Goal: Information Seeking & Learning: Learn about a topic

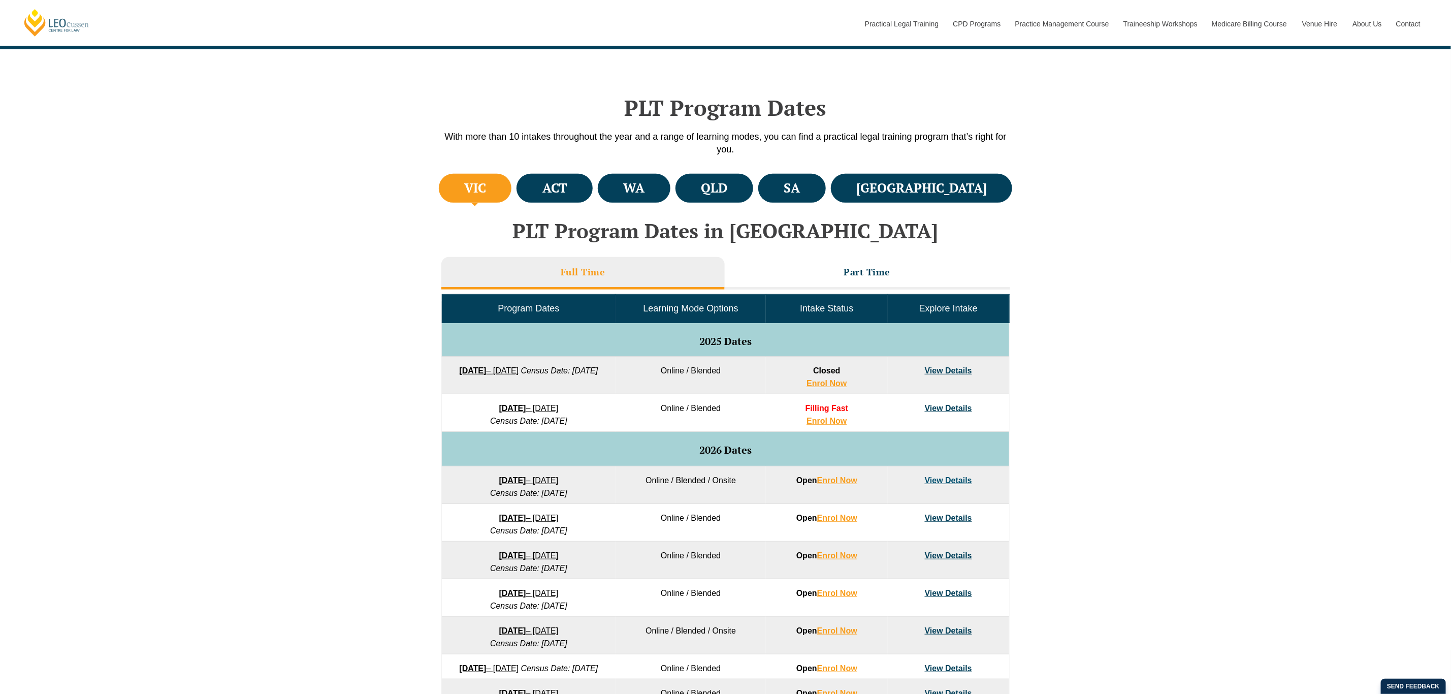
click at [520, 482] on strong "[DATE]" at bounding box center [512, 480] width 27 height 9
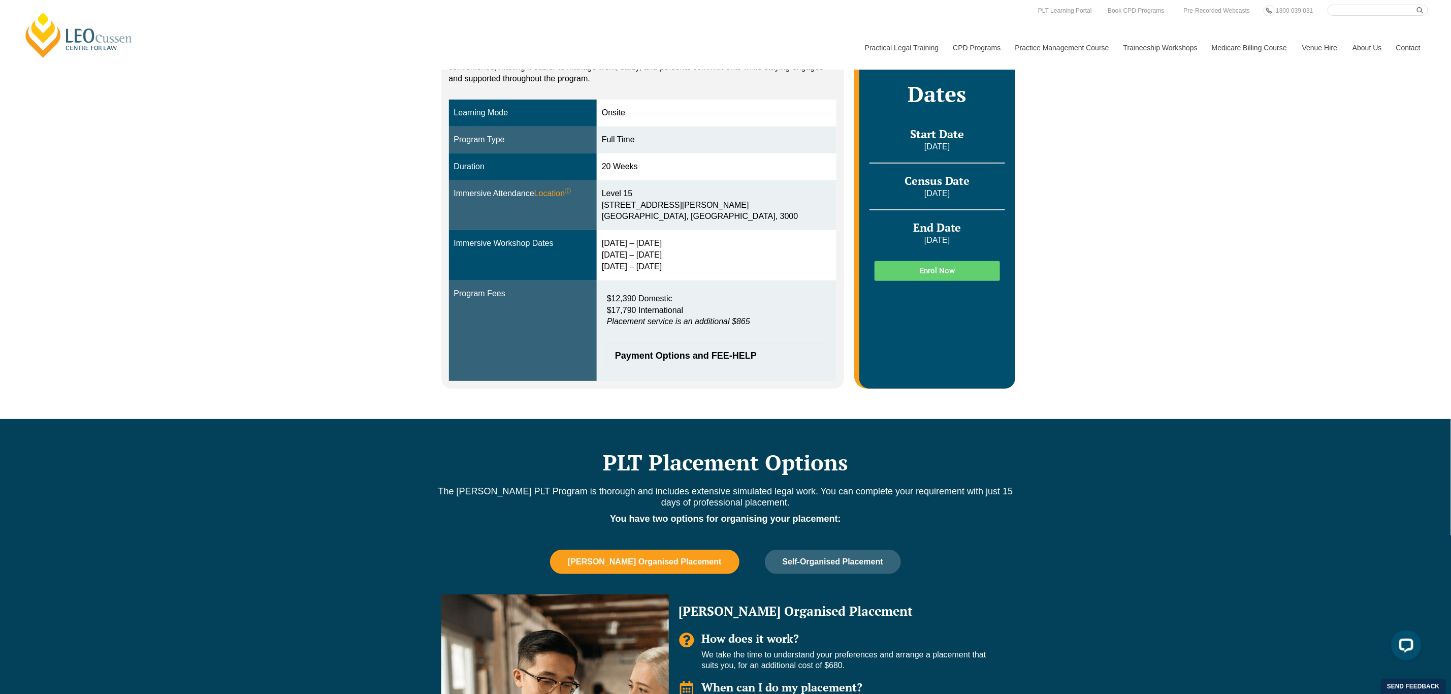
scroll to position [253, 0]
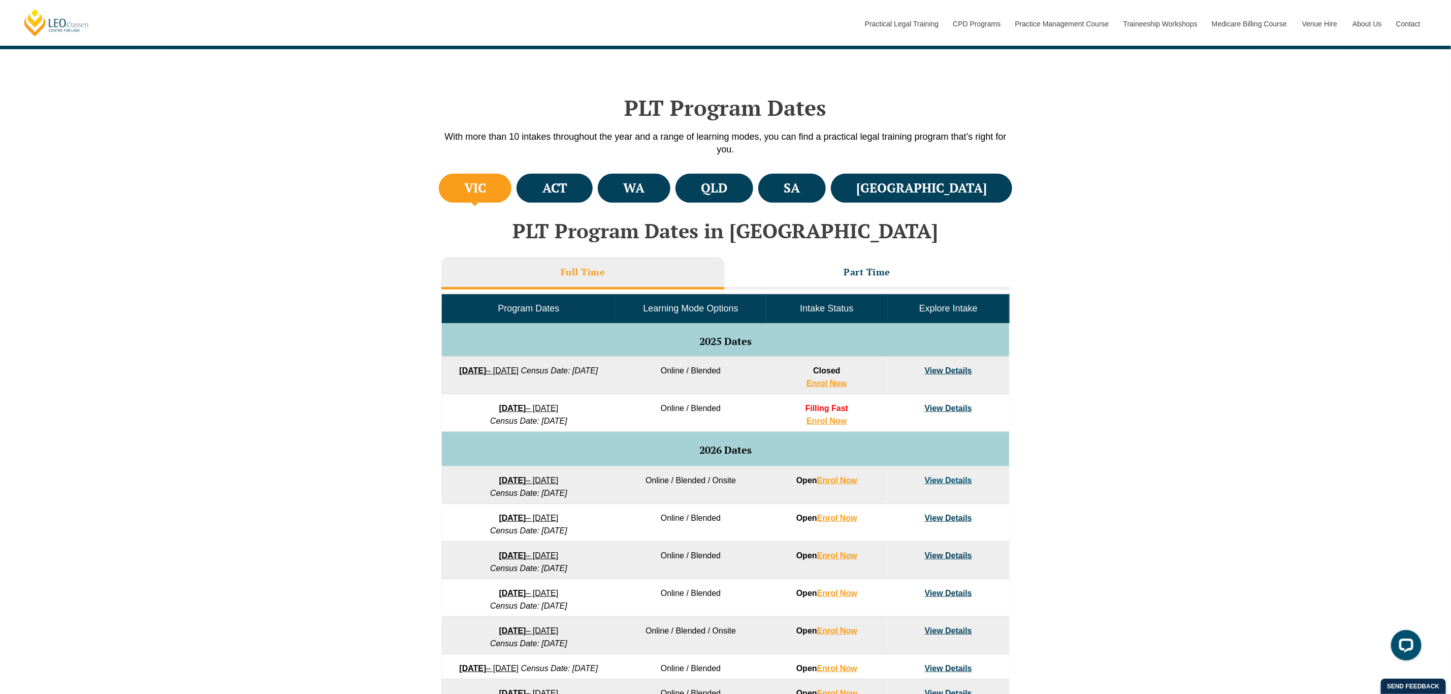
click at [945, 483] on link "View Details" at bounding box center [948, 480] width 47 height 9
